Goal: Transaction & Acquisition: Purchase product/service

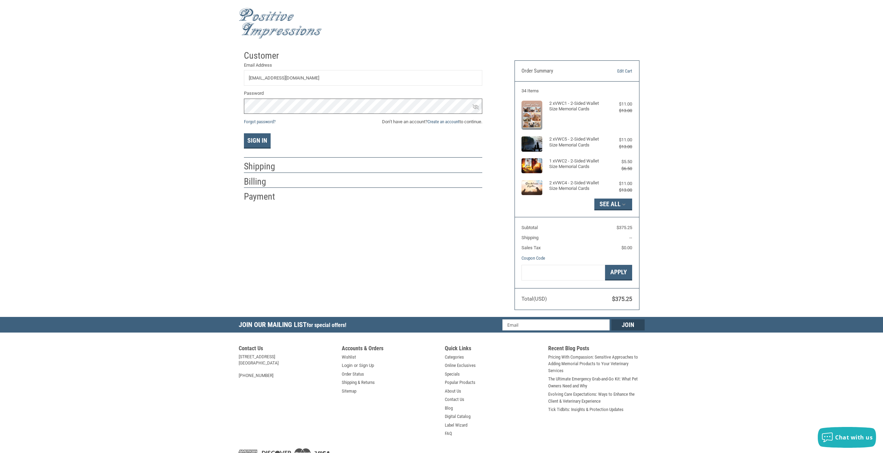
click at [244, 133] on button "Sign In" at bounding box center [257, 140] width 27 height 15
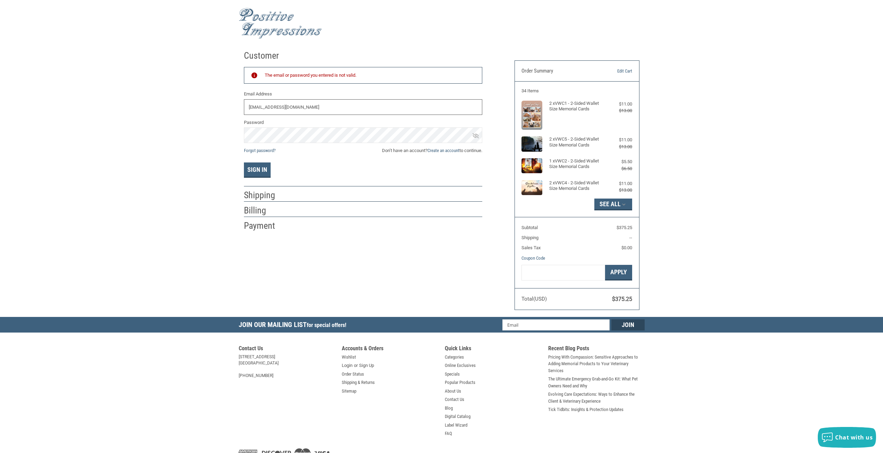
click at [315, 108] on input "[EMAIL_ADDRESS][DOMAIN_NAME]" at bounding box center [363, 107] width 238 height 16
type input "C"
type input "[EMAIL_ADDRESS][DOMAIN_NAME]"
click at [476, 135] on icon at bounding box center [475, 135] width 6 height 6
click at [247, 170] on button "Sign In" at bounding box center [257, 169] width 27 height 15
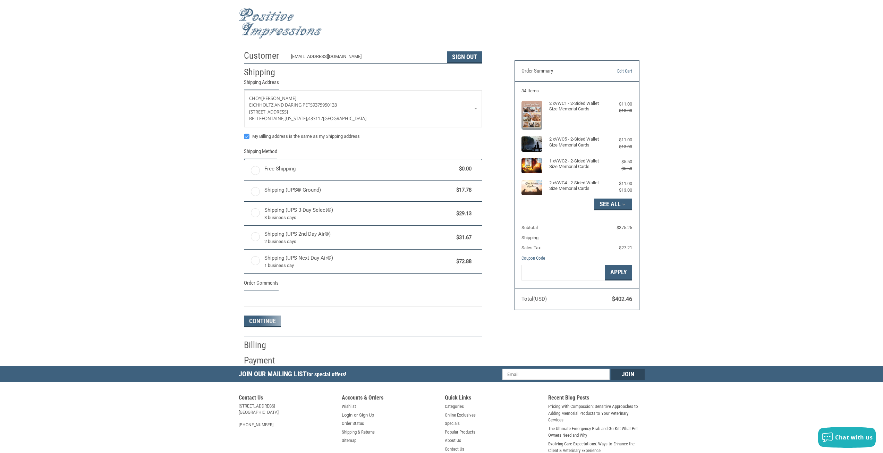
radio input "true"
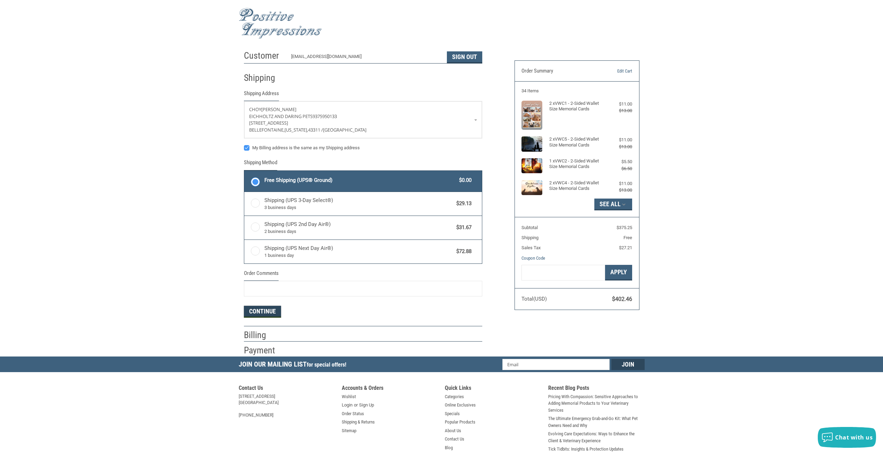
click at [269, 313] on button "Continue" at bounding box center [262, 312] width 37 height 12
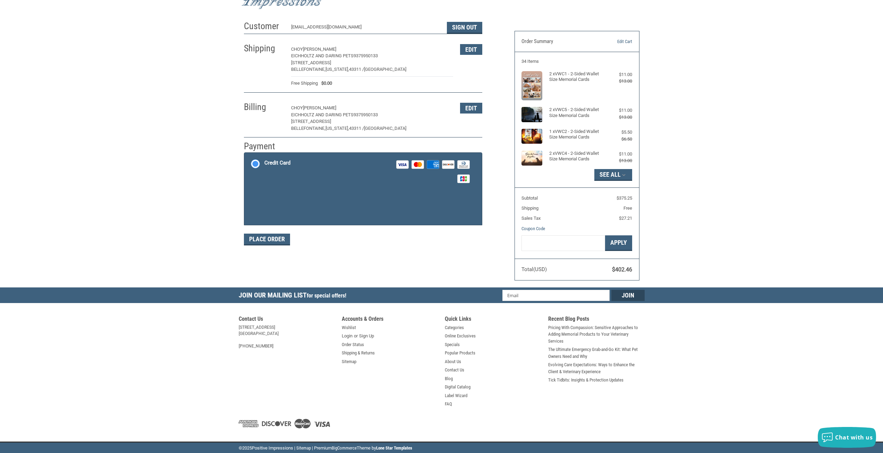
scroll to position [30, 0]
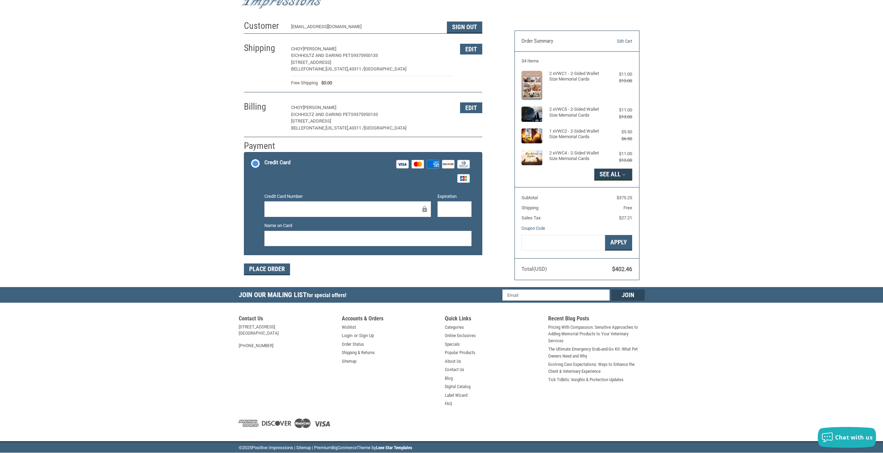
click at [626, 172] on icon "button" at bounding box center [624, 174] width 6 height 6
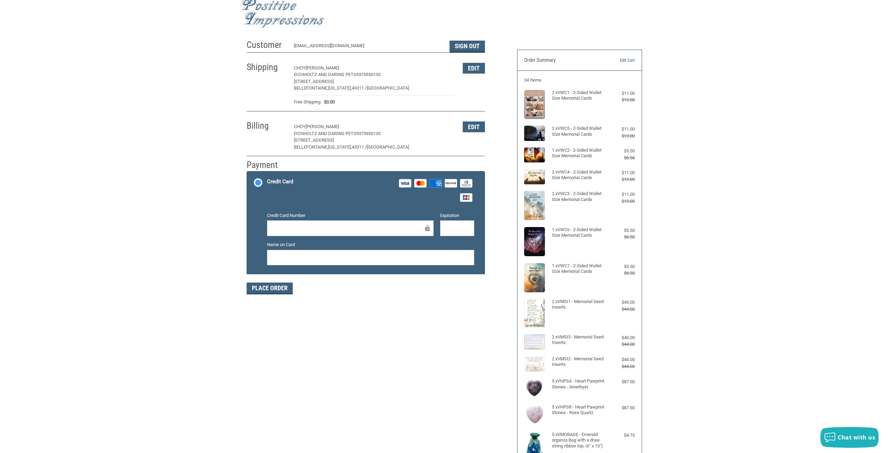
scroll to position [0, 0]
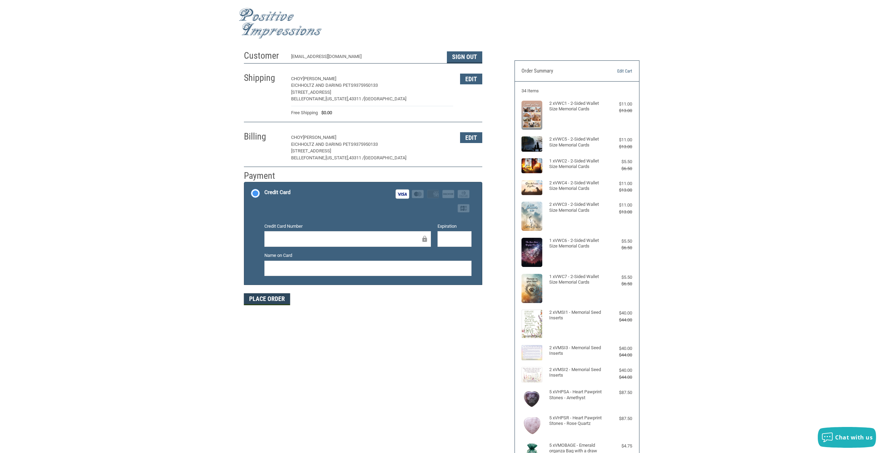
click at [266, 298] on button "Place Order" at bounding box center [267, 299] width 46 height 12
